Goal: Contribute content: Add original content to the website for others to see

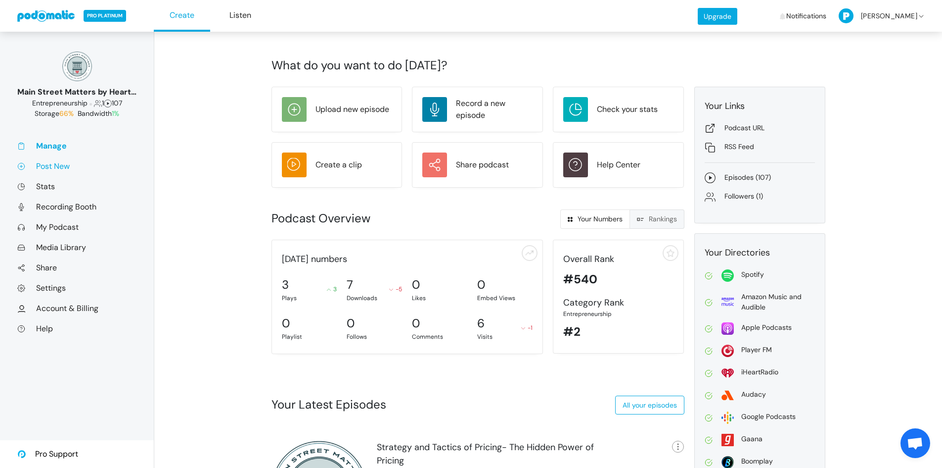
click at [52, 167] on link "Post New" at bounding box center [76, 166] width 119 height 10
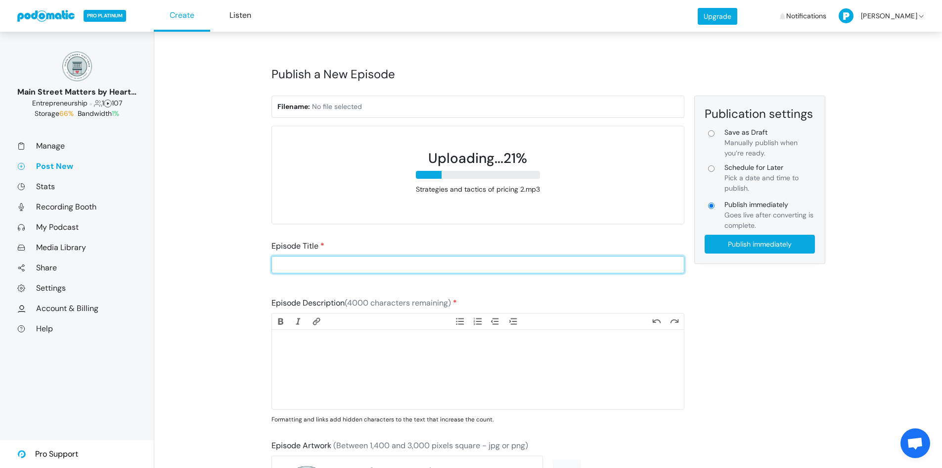
click at [359, 265] on input "Episode Title" at bounding box center [478, 264] width 413 height 17
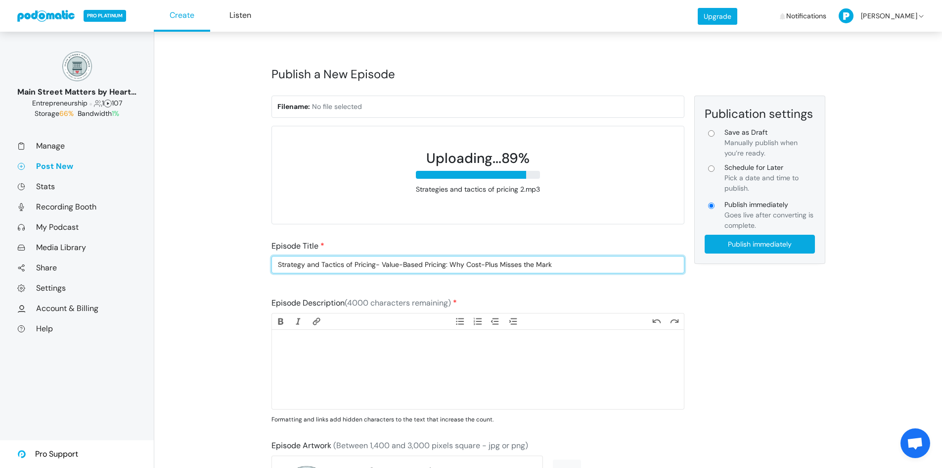
type input "Strategy and Tactics of Pricing- Value-Based Pricing: Why Cost-Plus Misses the …"
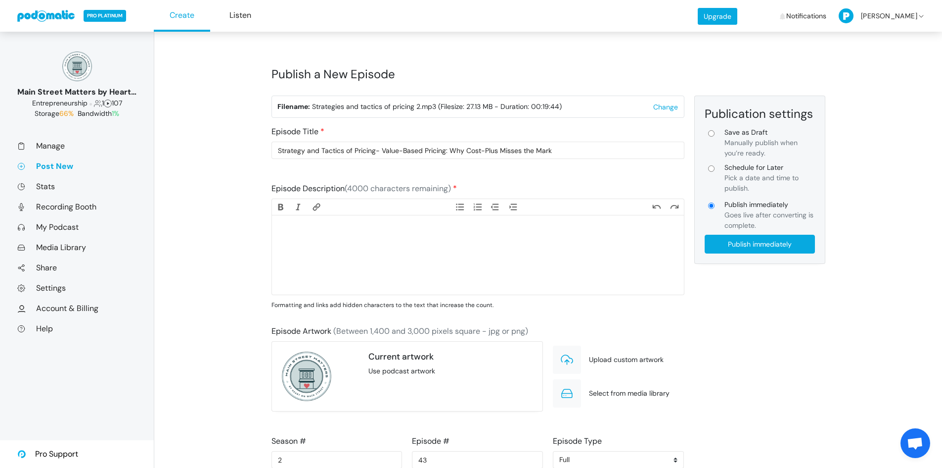
click at [401, 238] on trix-editor at bounding box center [478, 254] width 412 height 79
paste trix-editor "<lor>Ipsu dolorsitame consectet adi elitse doe temp inc utl — etdo mag aliq, en…"
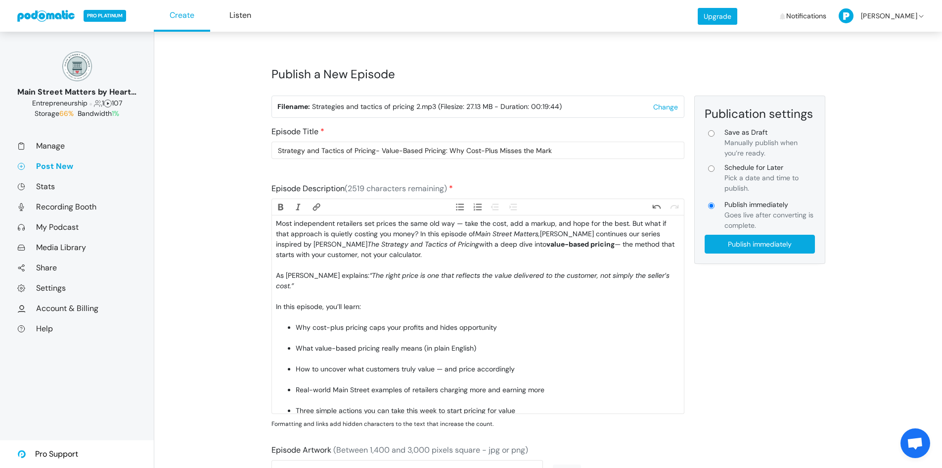
click at [372, 284] on div "As [PERSON_NAME] explains: “The right price is one that reflects the value deli…" at bounding box center [478, 285] width 404 height 31
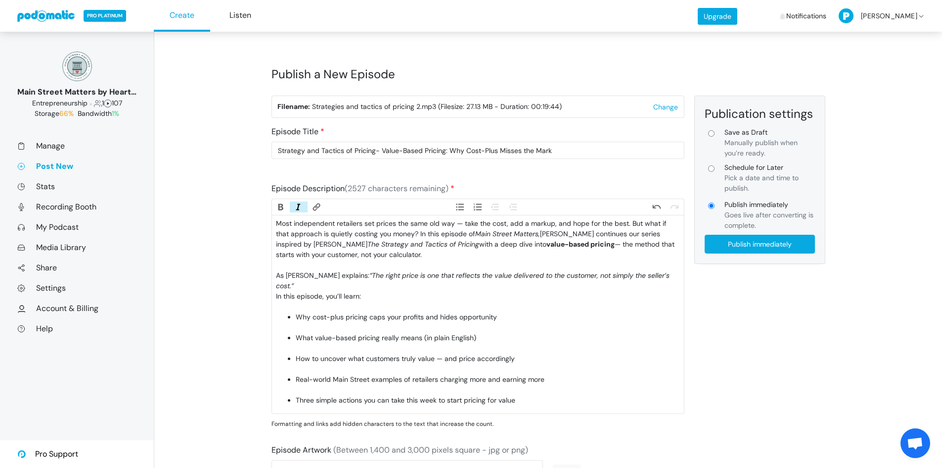
click at [366, 291] on div "In this episode, you’ll learn:" at bounding box center [478, 301] width 404 height 21
click at [366, 294] on div "In this episode, you’ll learn:" at bounding box center [478, 301] width 404 height 21
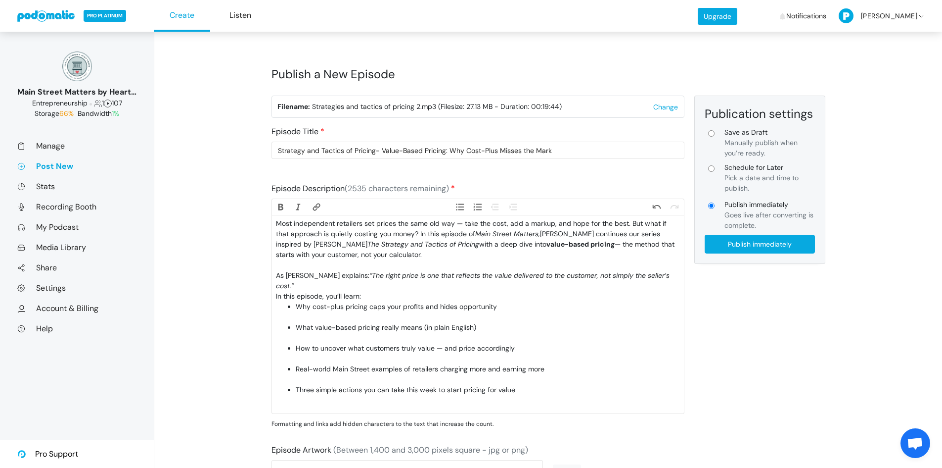
click at [366, 303] on li "Why cost-plus pricing caps your profits and hides opportunity" at bounding box center [488, 311] width 384 height 21
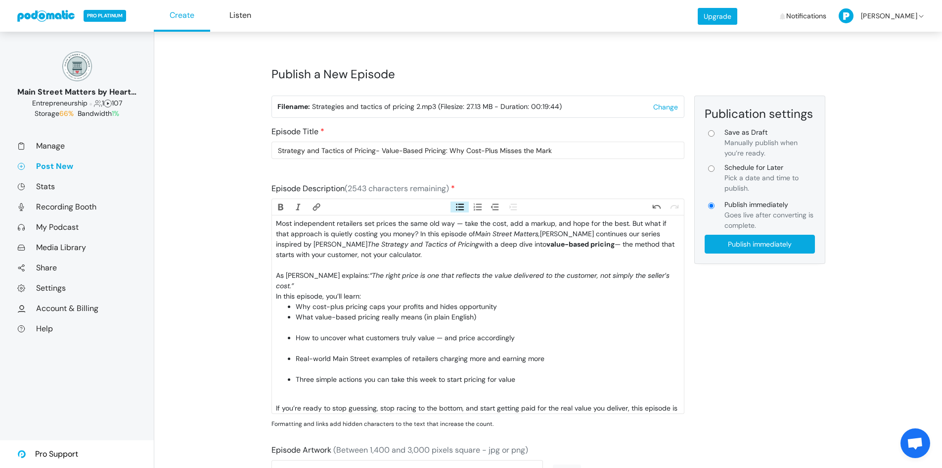
click at [365, 318] on li "What value-based pricing really means (in plain English)" at bounding box center [488, 322] width 384 height 21
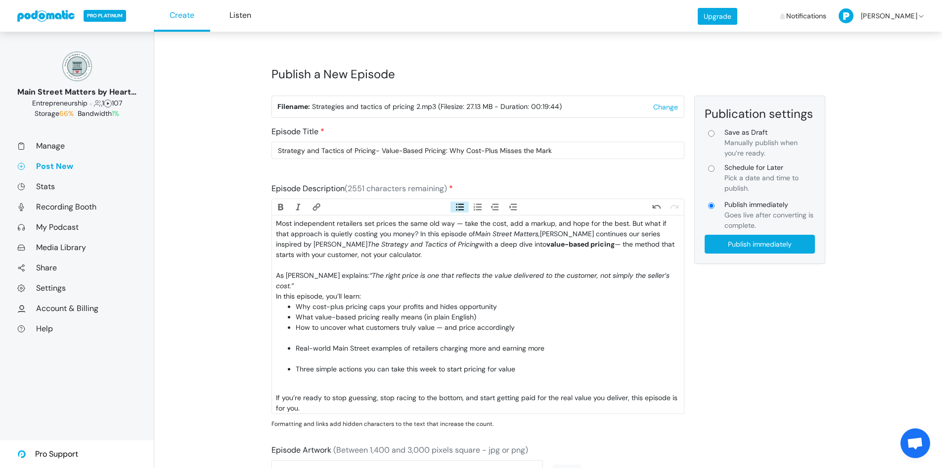
click at [362, 325] on li "How to uncover what customers truly value — and price accordingly" at bounding box center [488, 332] width 384 height 21
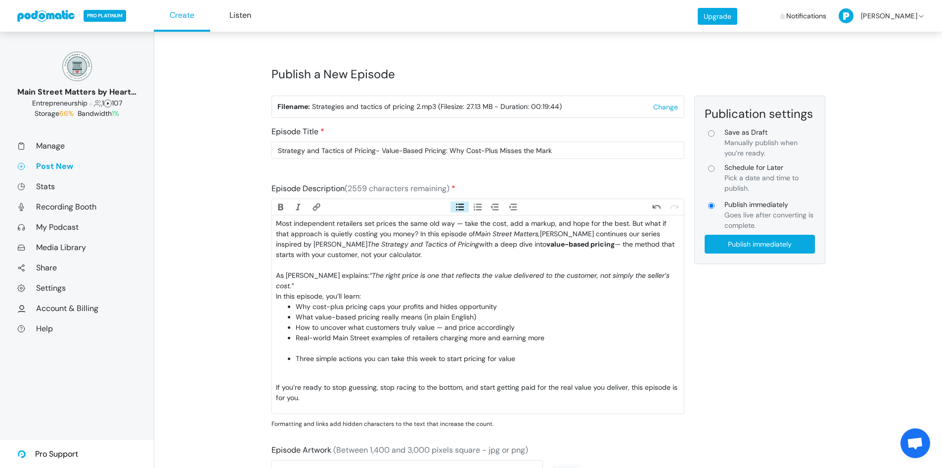
click at [362, 336] on li "Real-world Main Street examples of retailers charging more and earning more" at bounding box center [488, 342] width 384 height 21
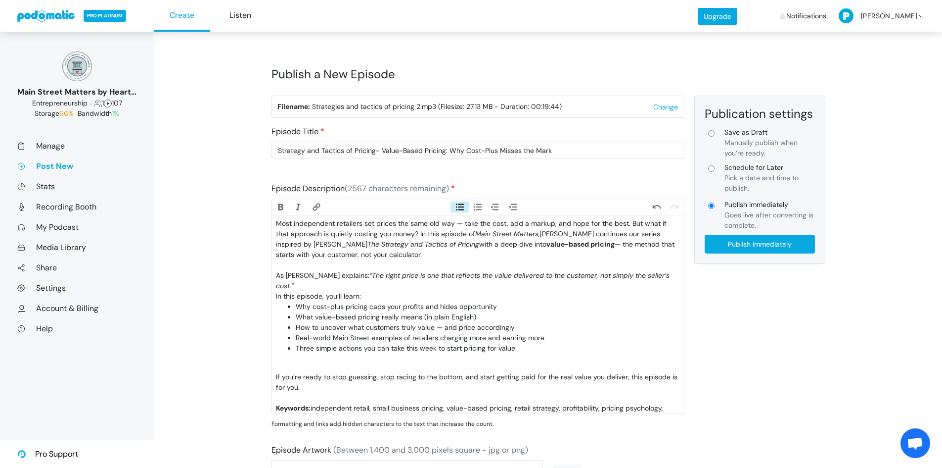
click at [360, 350] on li "Three simple actions you can take this week to start pricing for value" at bounding box center [488, 353] width 384 height 21
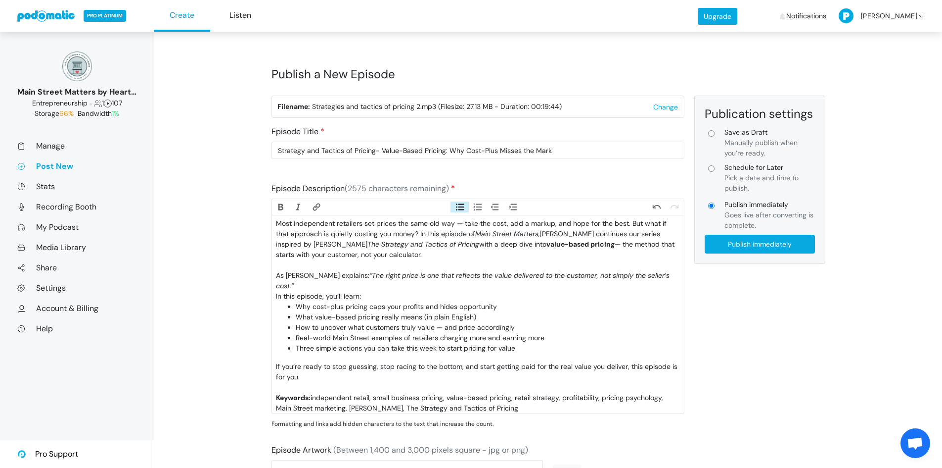
click at [510, 399] on div "Keywords: independent retail, small business pricing, value-based pricing, reta…" at bounding box center [478, 407] width 404 height 31
type trix-editor "<lor>Ipsu dolorsitame consectet adi elitse doe temp inc utl — etdo mag aliq, en…"
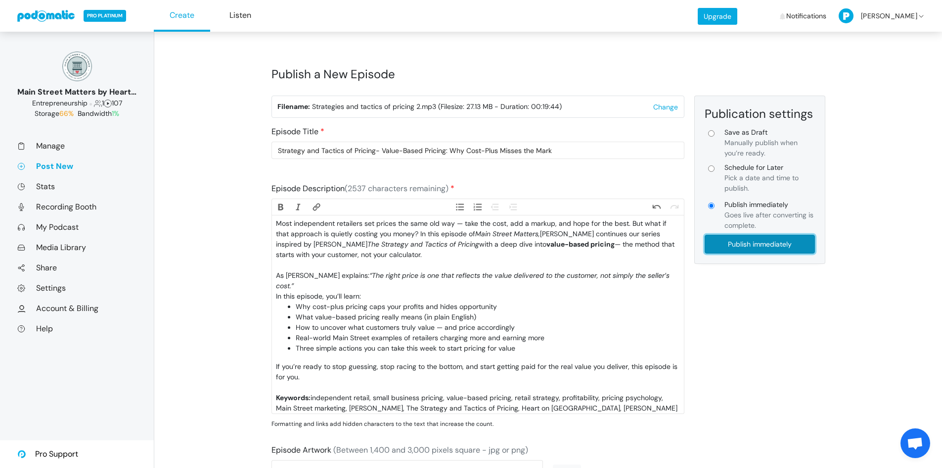
click at [766, 245] on input "Publish immediately" at bounding box center [760, 244] width 110 height 19
type input "Publish immediately"
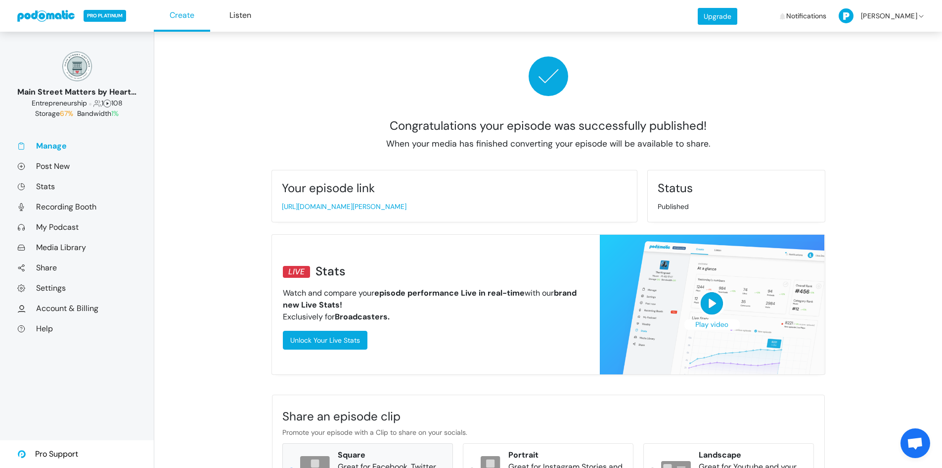
type input "0.895258172186862"
click at [56, 147] on link "Manage" at bounding box center [76, 146] width 119 height 10
